Goal: Information Seeking & Learning: Learn about a topic

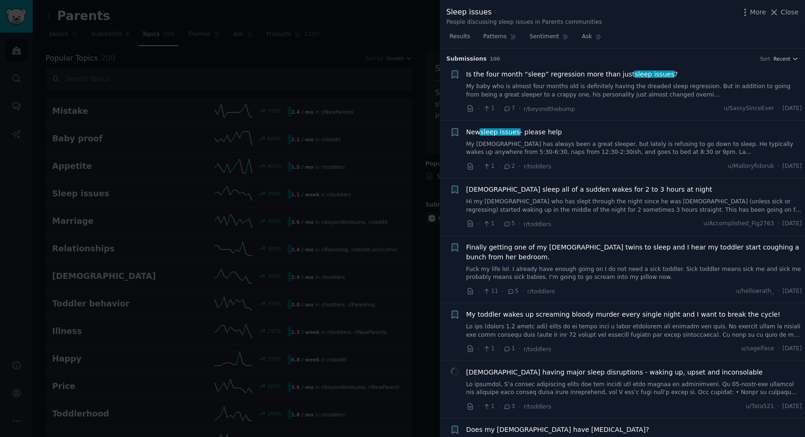
click at [377, 104] on div at bounding box center [402, 218] width 805 height 437
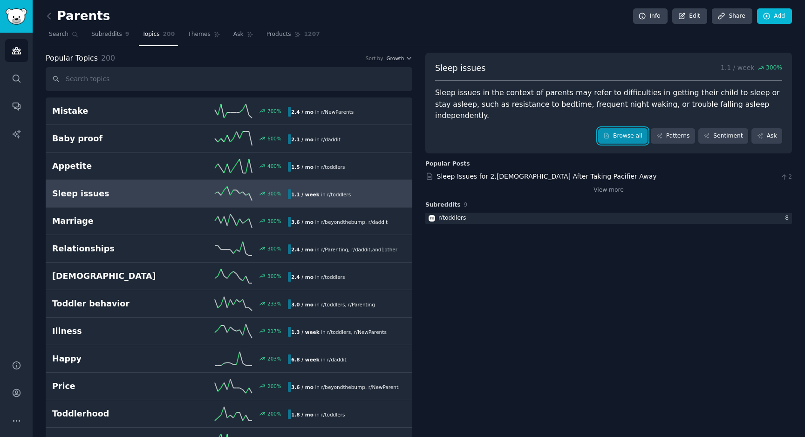
click at [612, 128] on link "Browse all" at bounding box center [623, 136] width 50 height 16
